Goal: Task Accomplishment & Management: Manage account settings

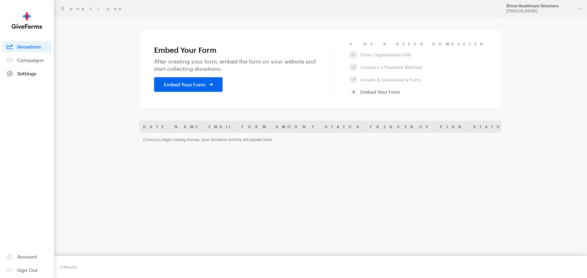
click at [34, 76] on link "Settings" at bounding box center [26, 73] width 49 height 11
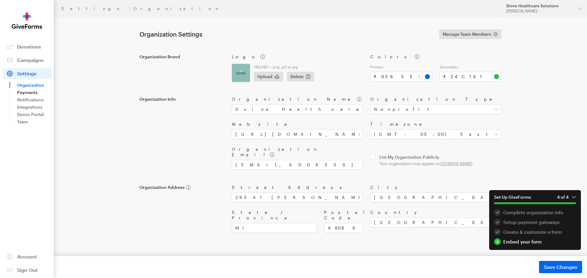
click at [24, 92] on link "Payments" at bounding box center [34, 92] width 34 height 7
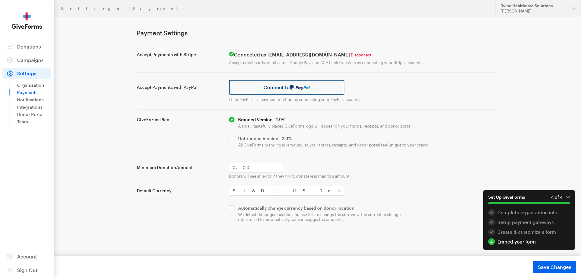
click at [296, 86] on img at bounding box center [300, 87] width 20 height 5
